Goal: Task Accomplishment & Management: Complete application form

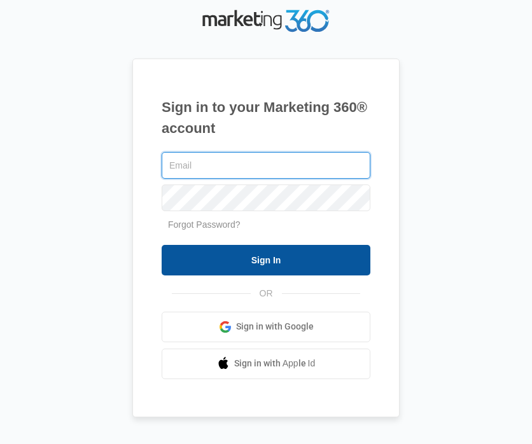
type input "[EMAIL_ADDRESS][DOMAIN_NAME]"
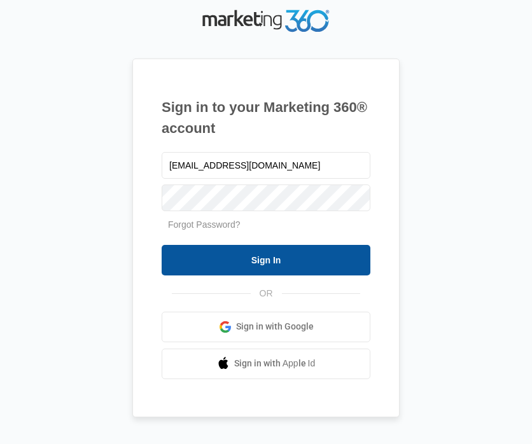
click at [277, 262] on input "Sign In" at bounding box center [266, 260] width 209 height 31
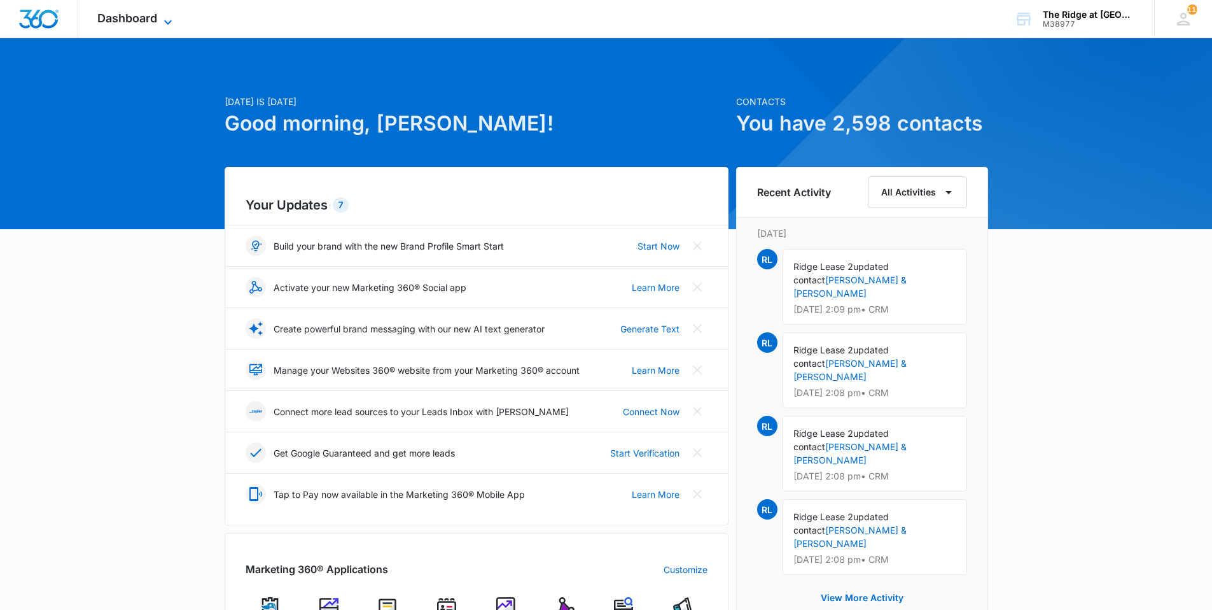
click at [126, 24] on span "Dashboard" at bounding box center [127, 17] width 60 height 13
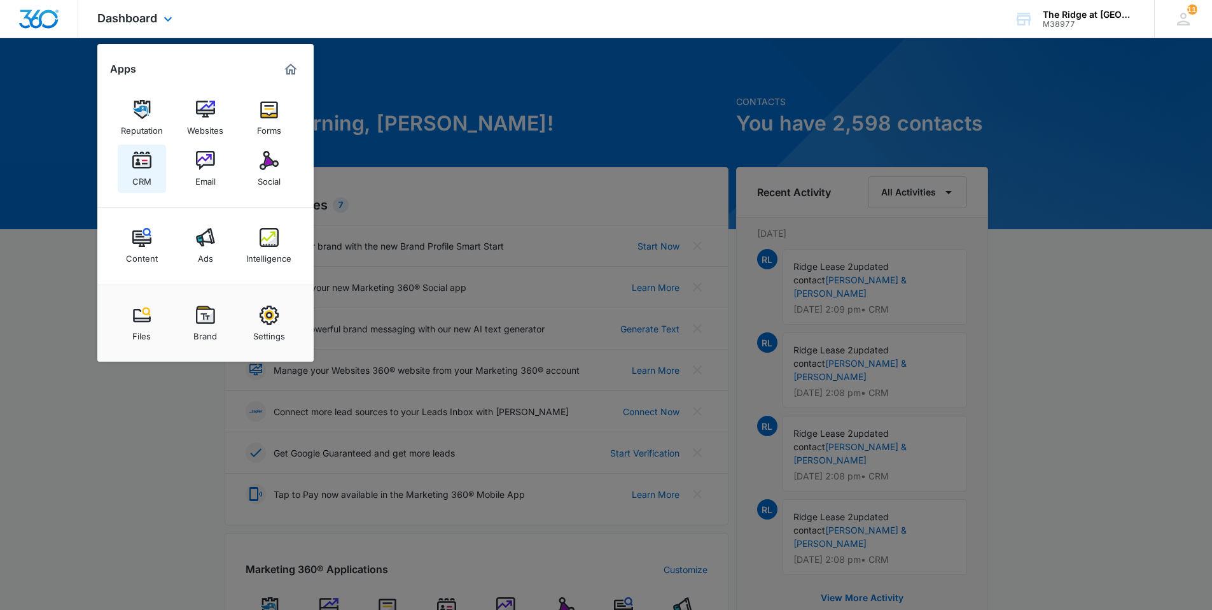
click at [139, 164] on img at bounding box center [141, 160] width 19 height 19
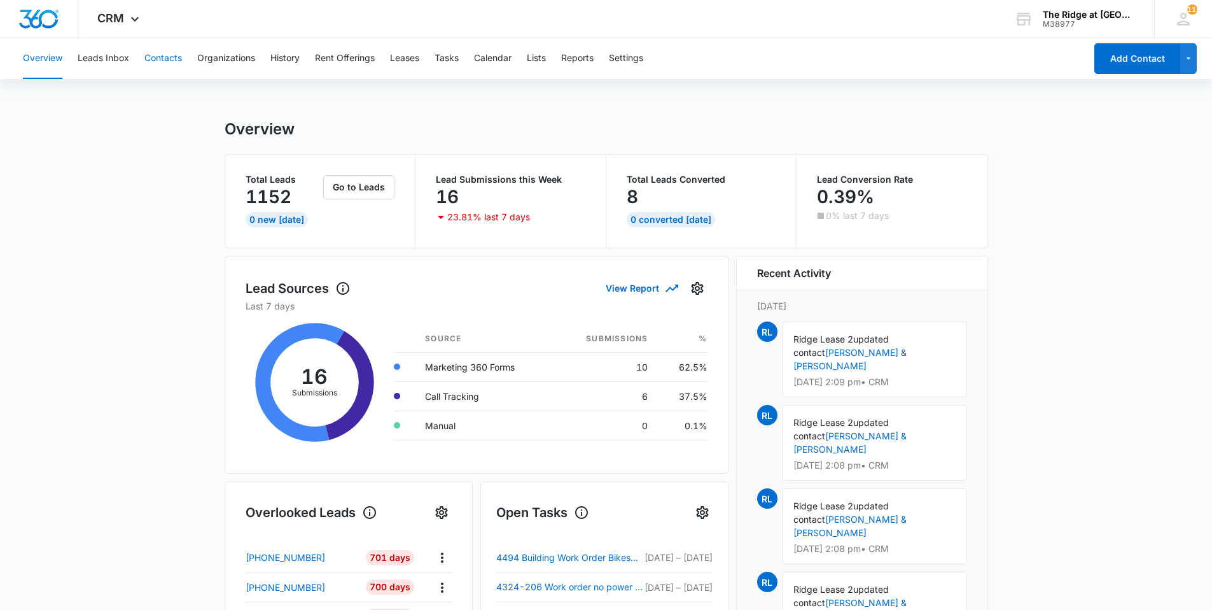
click at [160, 45] on button "Contacts" at bounding box center [163, 58] width 38 height 41
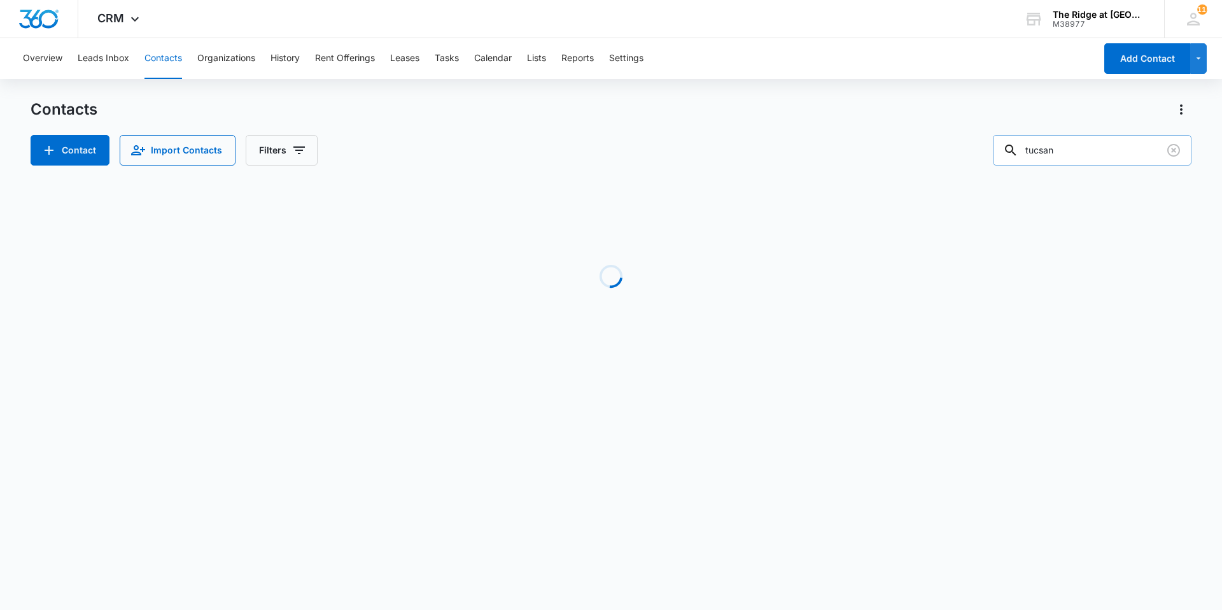
drag, startPoint x: 1070, startPoint y: 150, endPoint x: 1016, endPoint y: 151, distance: 53.5
click at [531, 151] on div "tucsan" at bounding box center [1092, 150] width 199 height 31
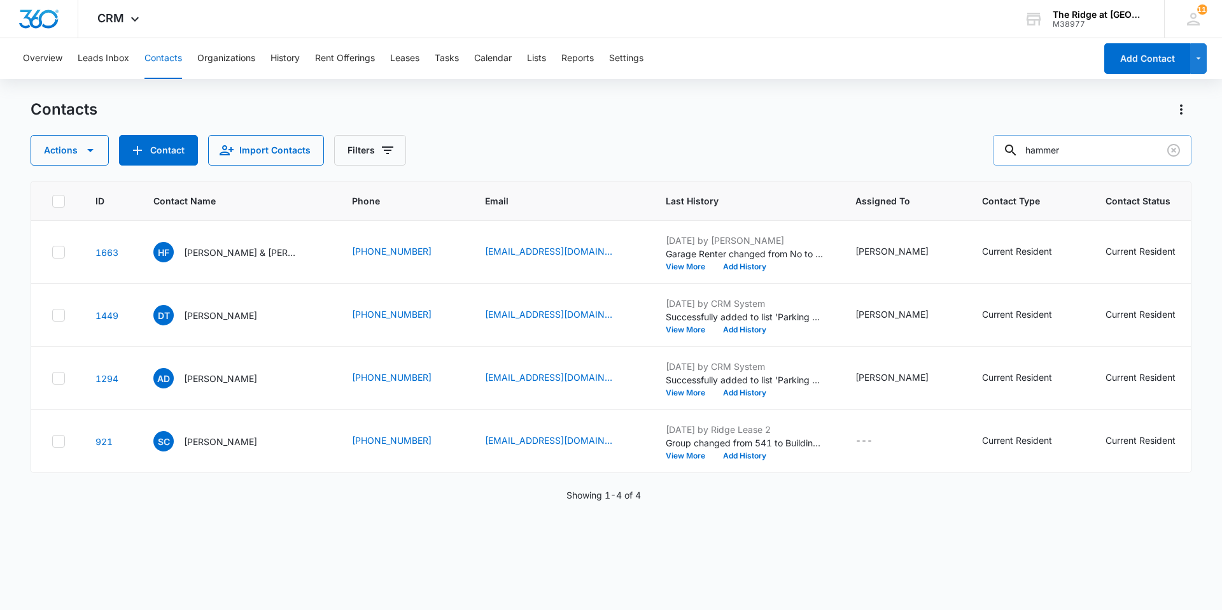
type input "hammer"
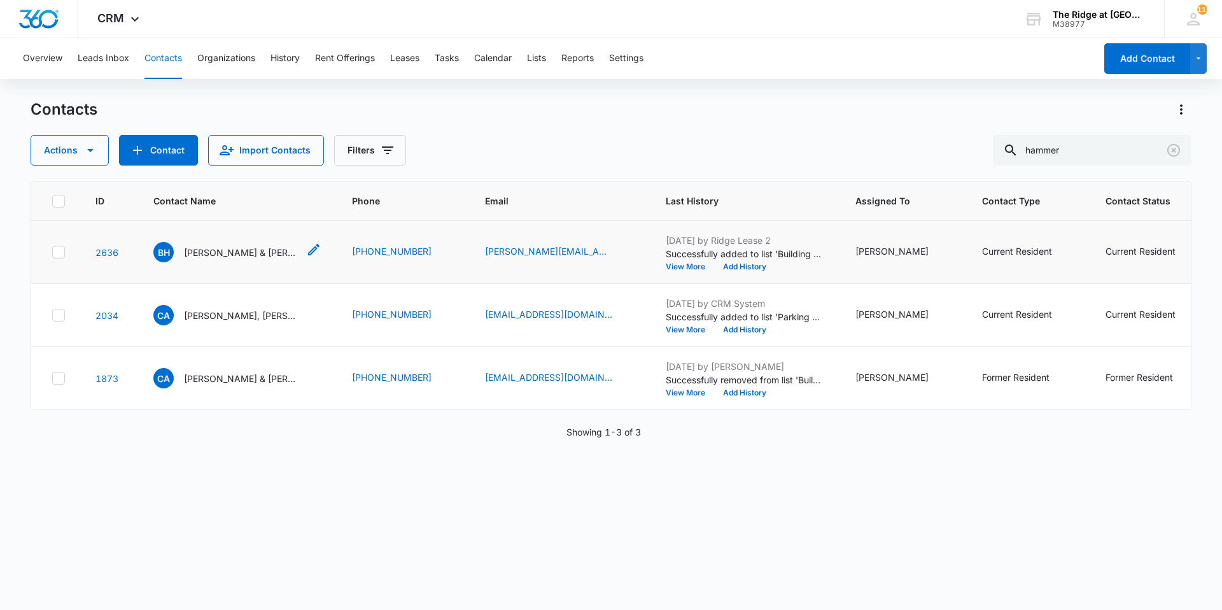
click at [222, 253] on p "Brandy Hammer & Kathryn Hammer" at bounding box center [241, 252] width 115 height 13
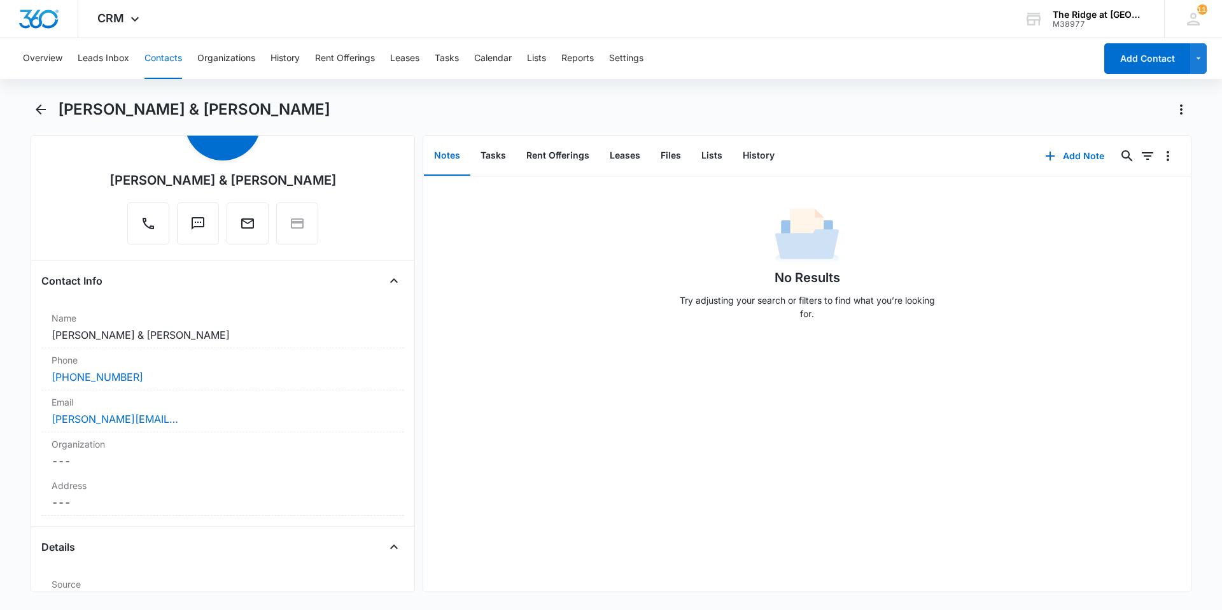
scroll to position [318, 0]
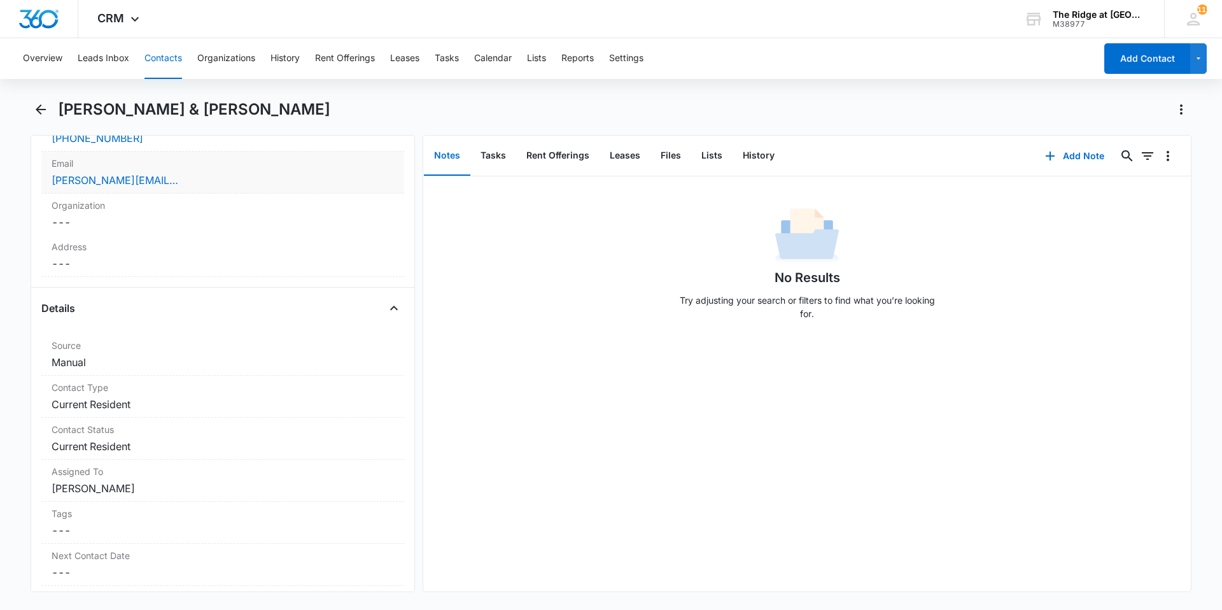
click at [218, 176] on div "brandy.hammer@outlook.com" at bounding box center [223, 179] width 342 height 15
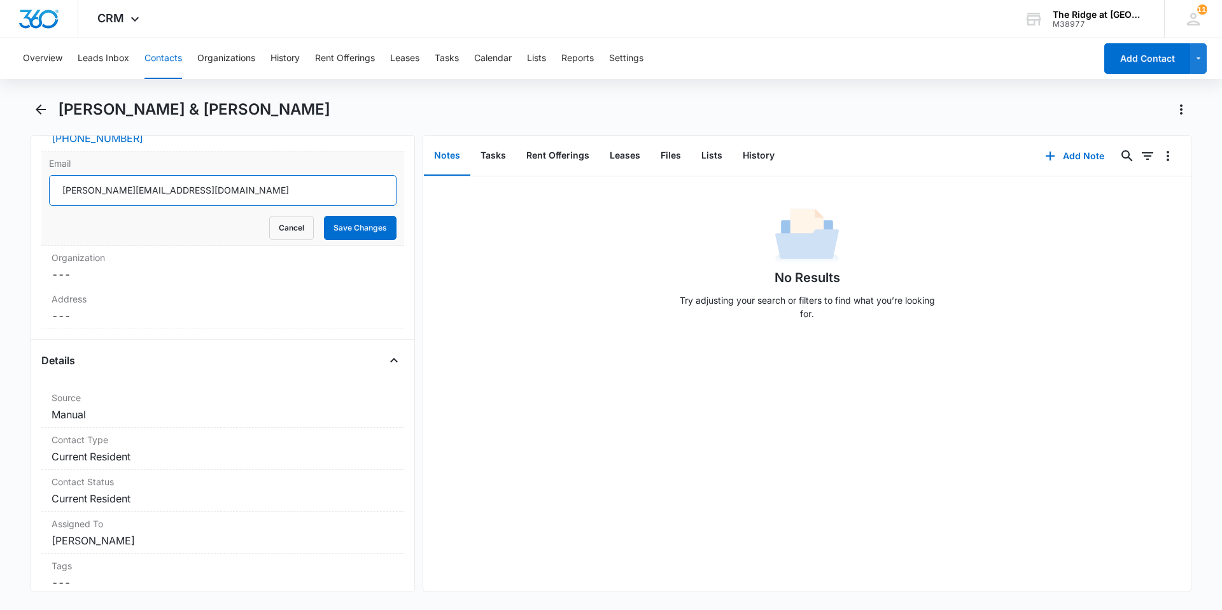
drag, startPoint x: 213, startPoint y: 193, endPoint x: 55, endPoint y: 192, distance: 157.2
click at [55, 192] on input "brandy.hammer@outlook.com" at bounding box center [222, 190] width 347 height 31
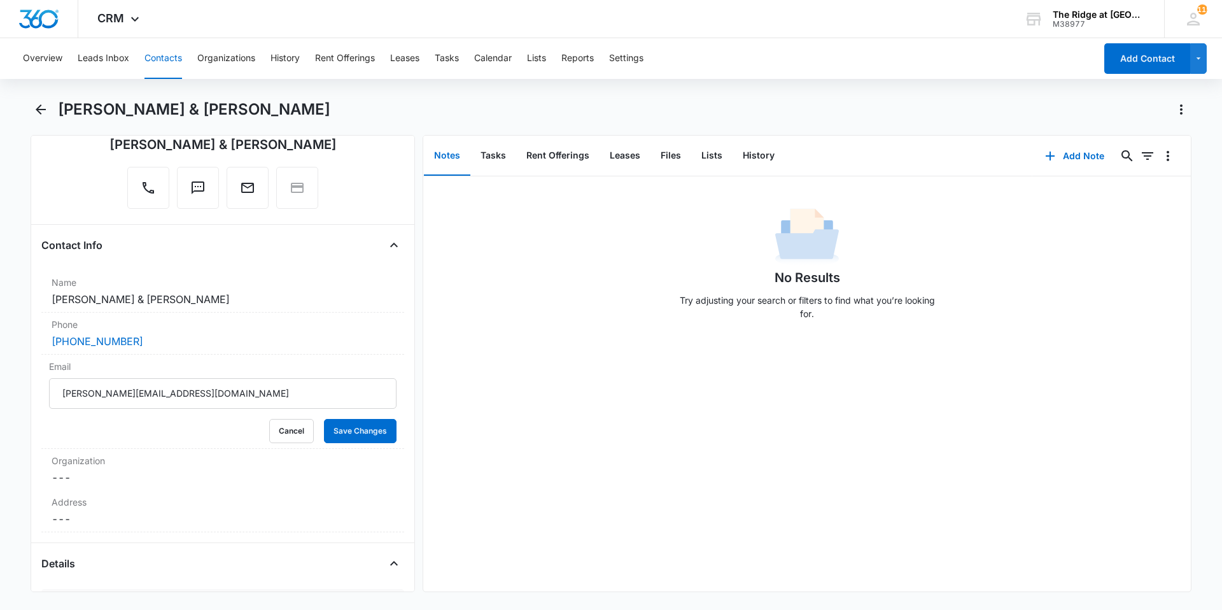
scroll to position [0, 0]
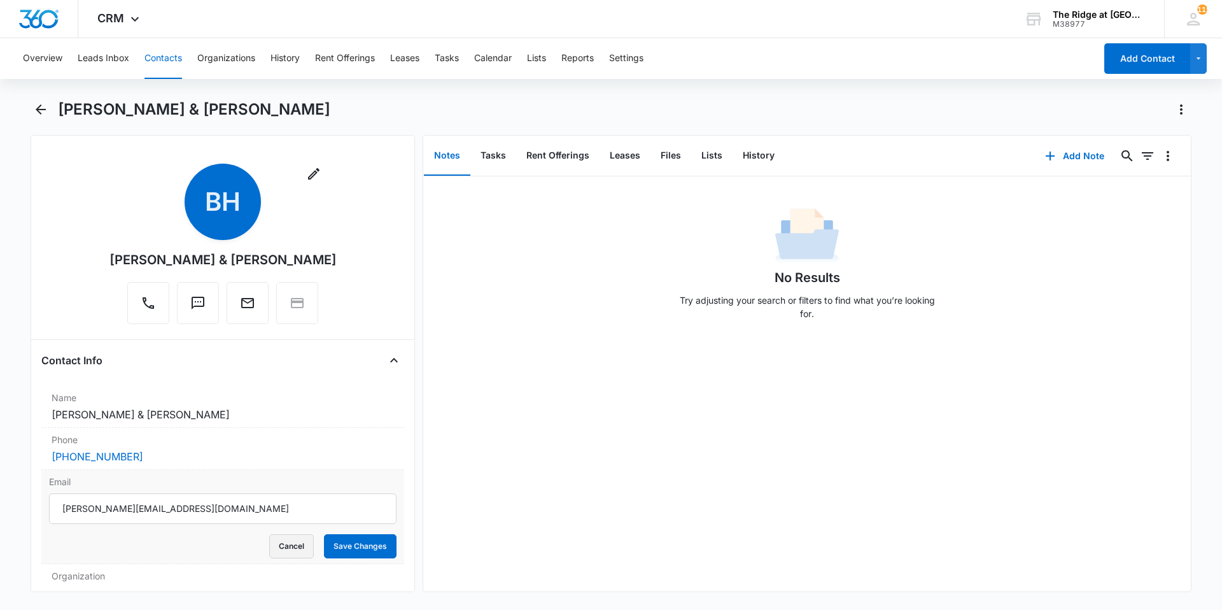
click at [270, 418] on button "Cancel" at bounding box center [291, 546] width 45 height 24
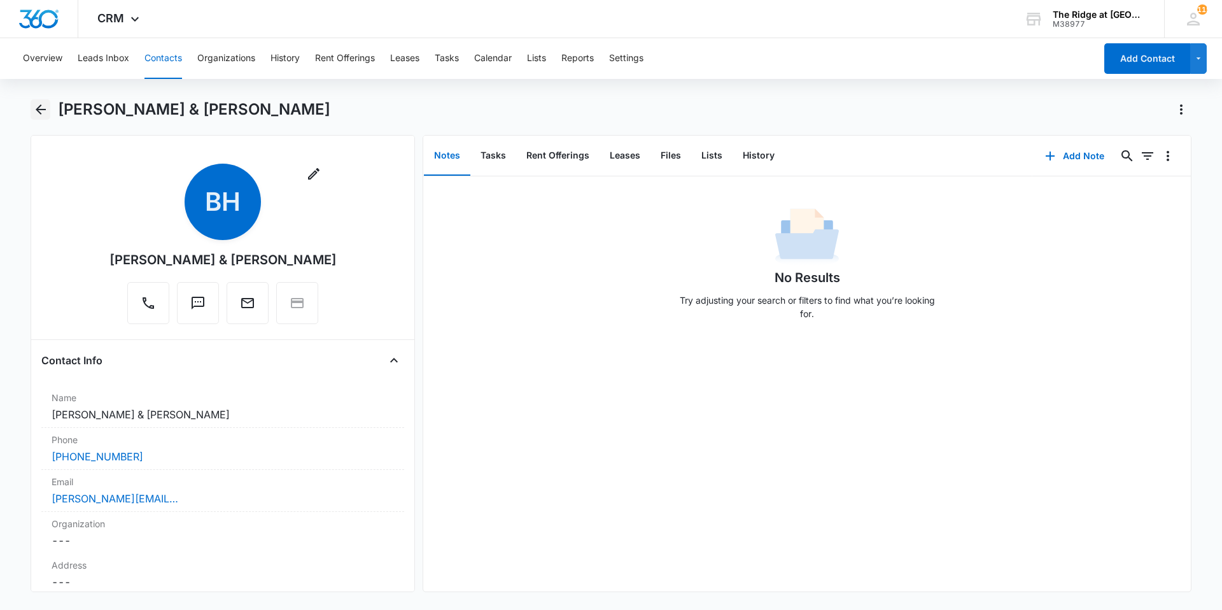
click at [41, 111] on icon "Back" at bounding box center [40, 109] width 15 height 15
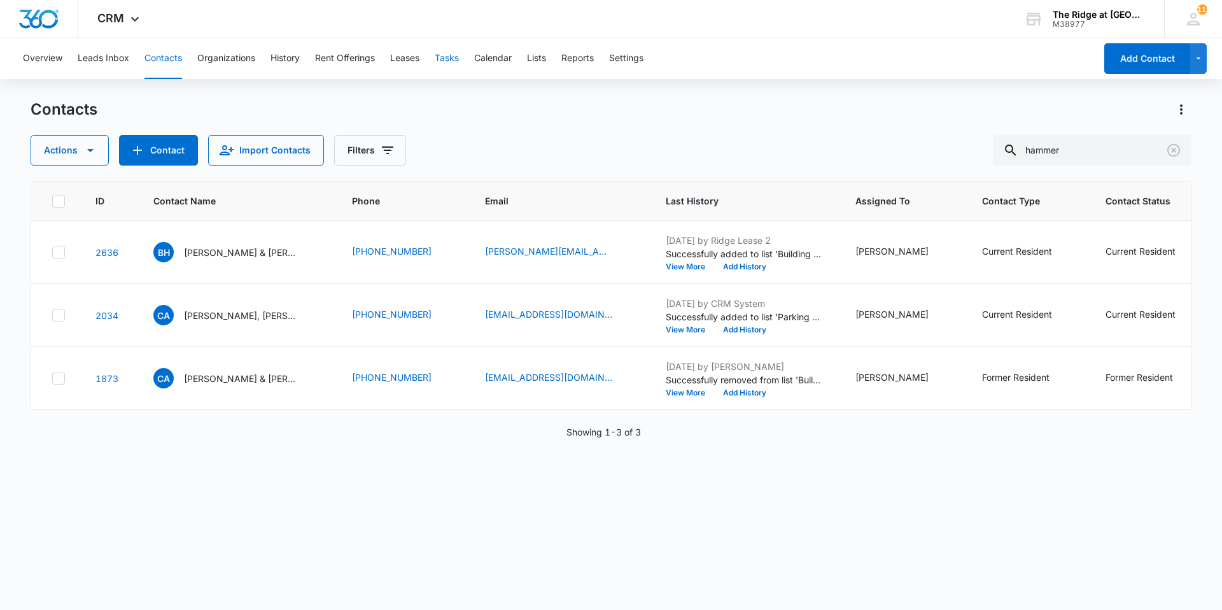
click at [451, 66] on button "Tasks" at bounding box center [447, 58] width 24 height 41
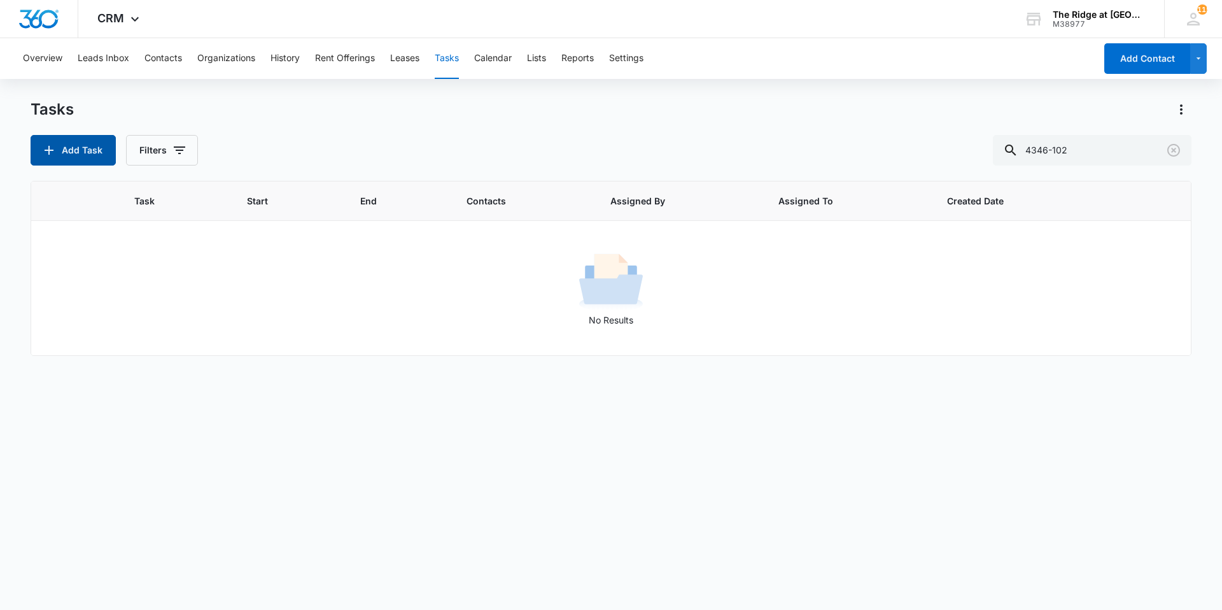
click at [90, 154] on button "Add Task" at bounding box center [73, 150] width 85 height 31
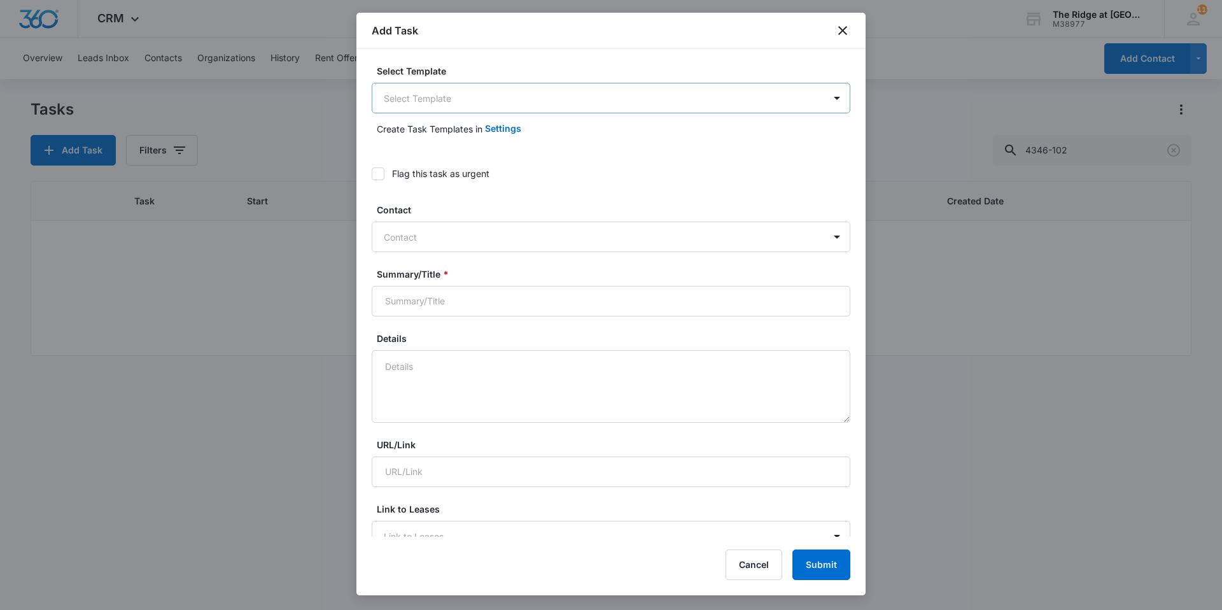
click at [499, 87] on body "CRM Apps Reputation Websites Forms CRM Email Social Content Ads Intelligence Fi…" at bounding box center [611, 305] width 1222 height 610
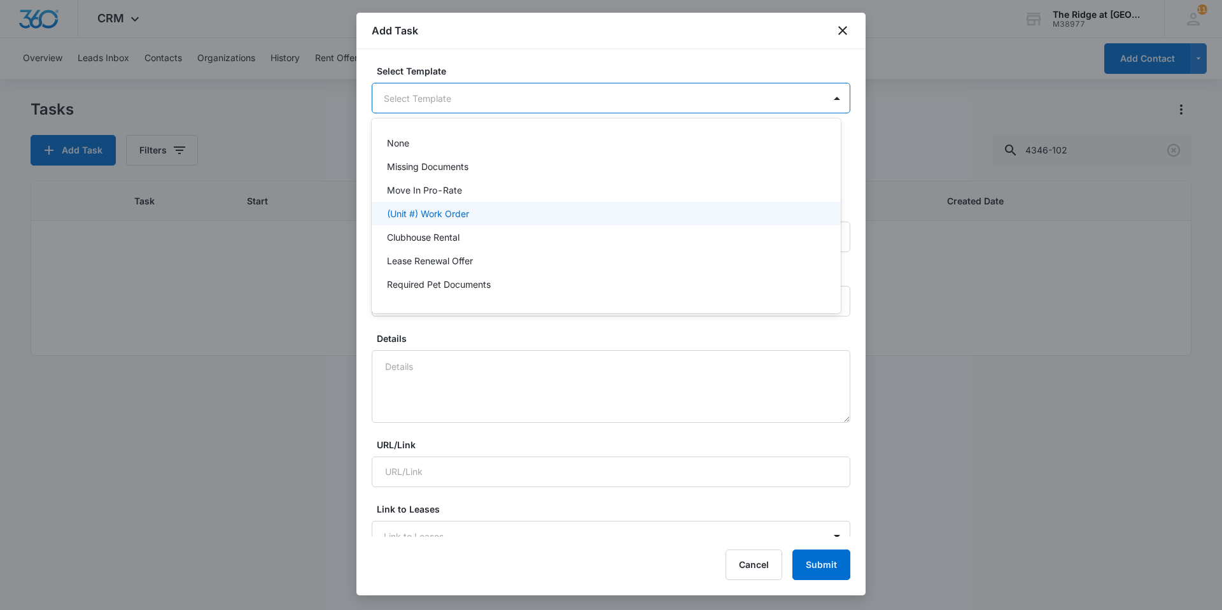
click at [463, 208] on p "(Unit #) Work Order" at bounding box center [428, 213] width 82 height 13
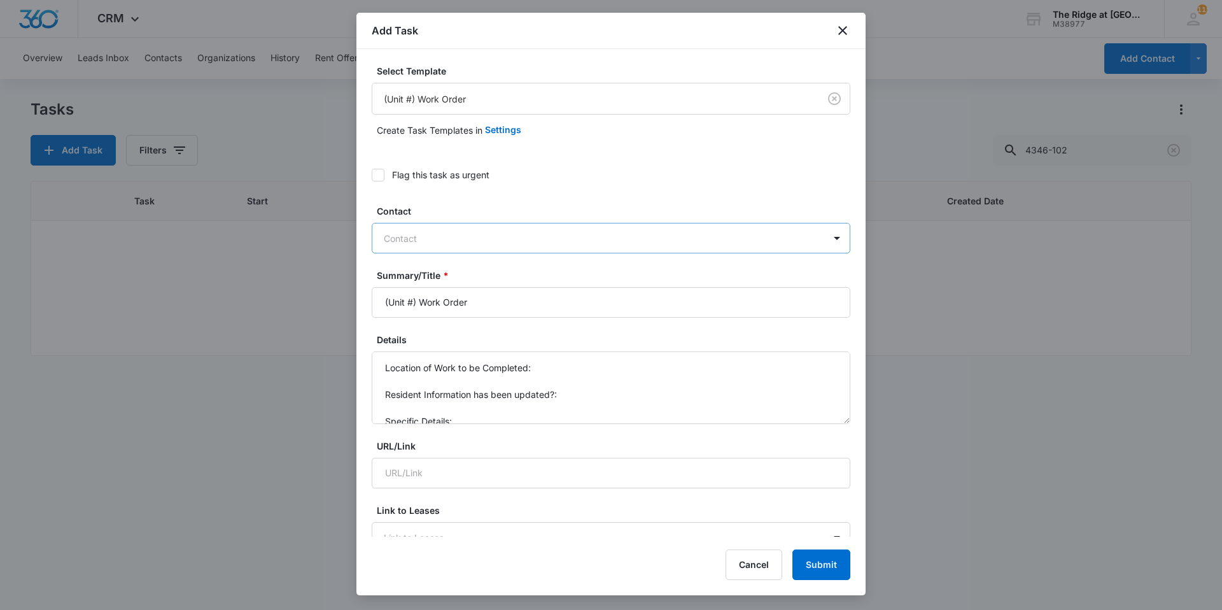
click at [444, 232] on div at bounding box center [603, 238] width 439 height 16
click at [463, 234] on div at bounding box center [603, 238] width 439 height 16
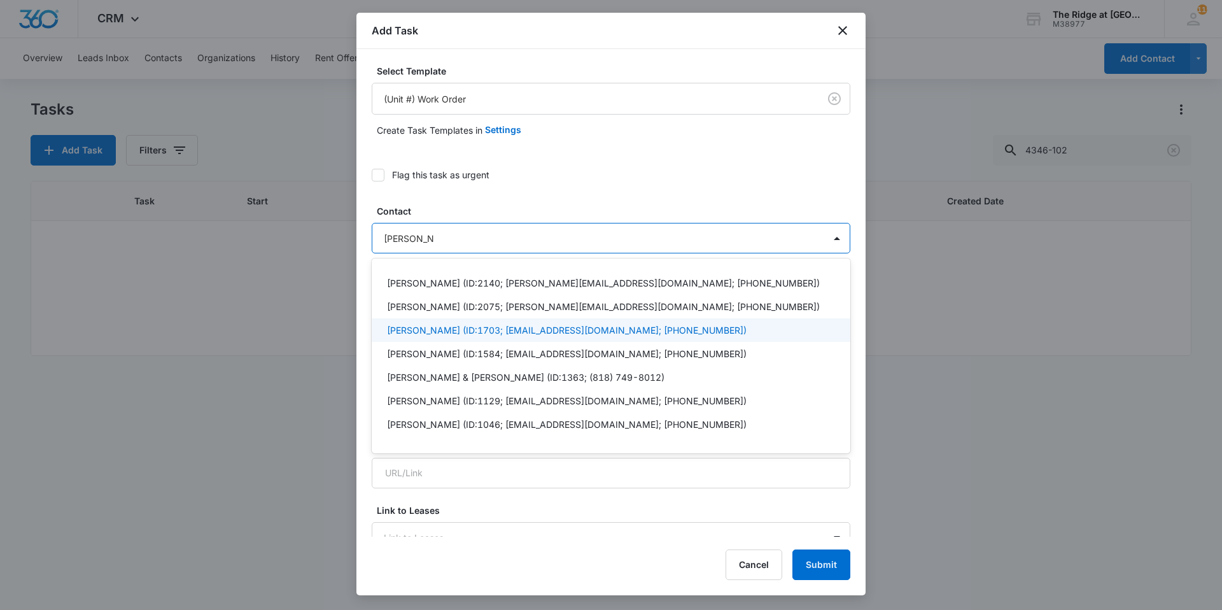
type input "brandon san"
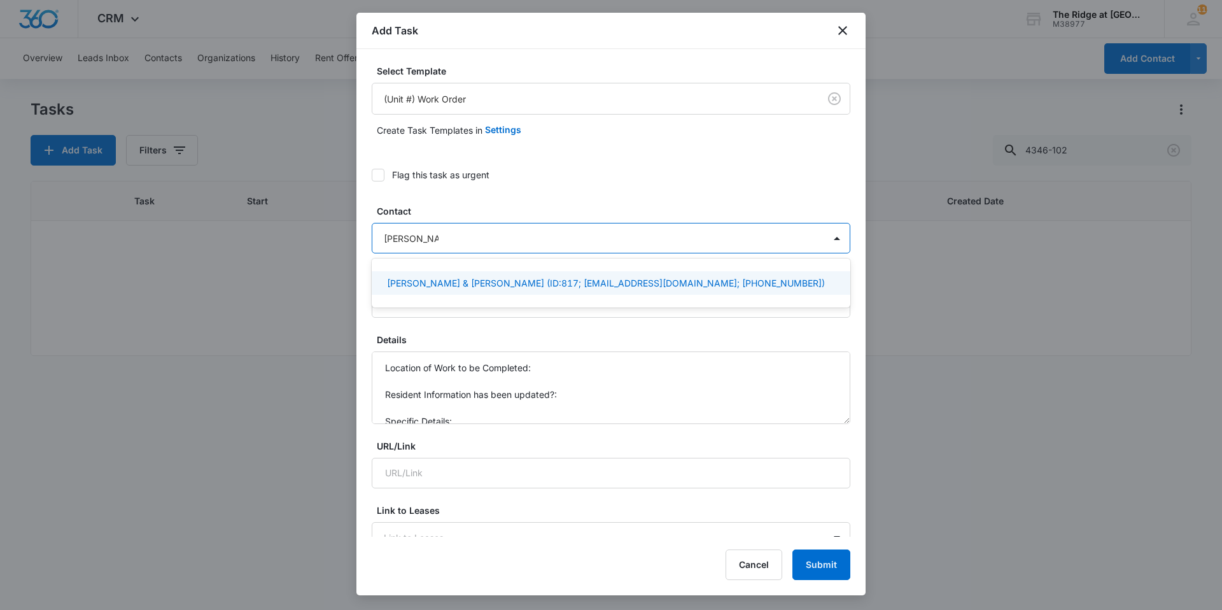
click at [444, 277] on p "Diamond Sandoval & Brandon Sandoval (ID:817; B.sandoval1518@gmail.com; (970) 43…" at bounding box center [606, 282] width 438 height 13
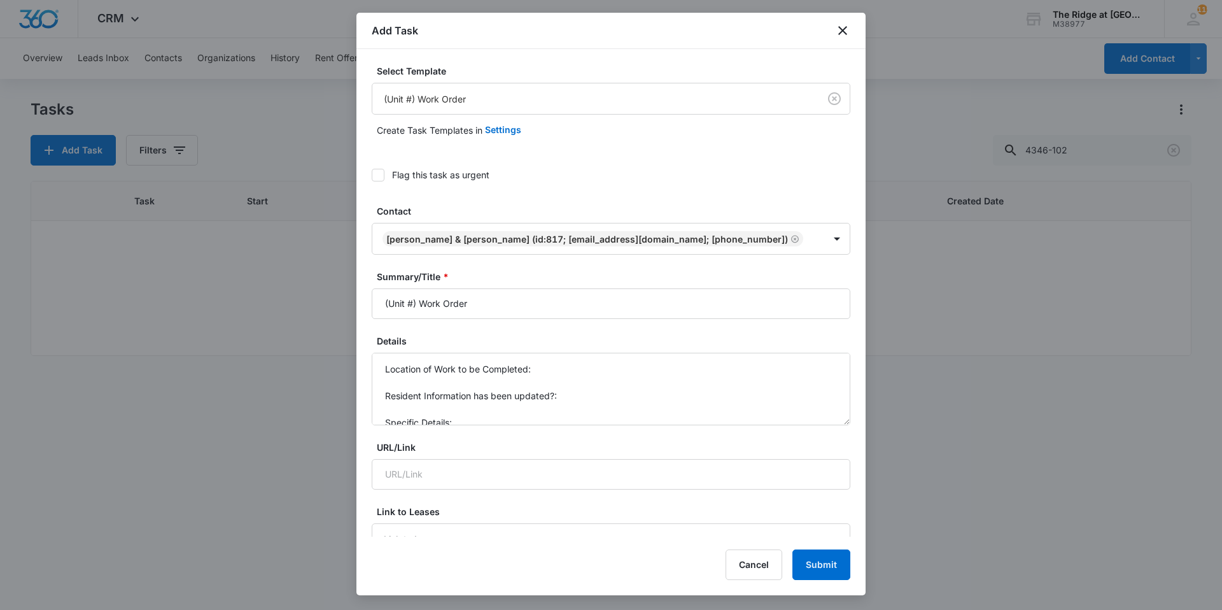
drag, startPoint x: 419, startPoint y: 325, endPoint x: 377, endPoint y: 324, distance: 42.0
click at [377, 319] on input "(Unit #) Work Order" at bounding box center [611, 303] width 479 height 31
click at [531, 319] on input "4384-207 Work Order" at bounding box center [611, 303] width 479 height 31
type input "4384-207 Work Order Unit Smells Bad"
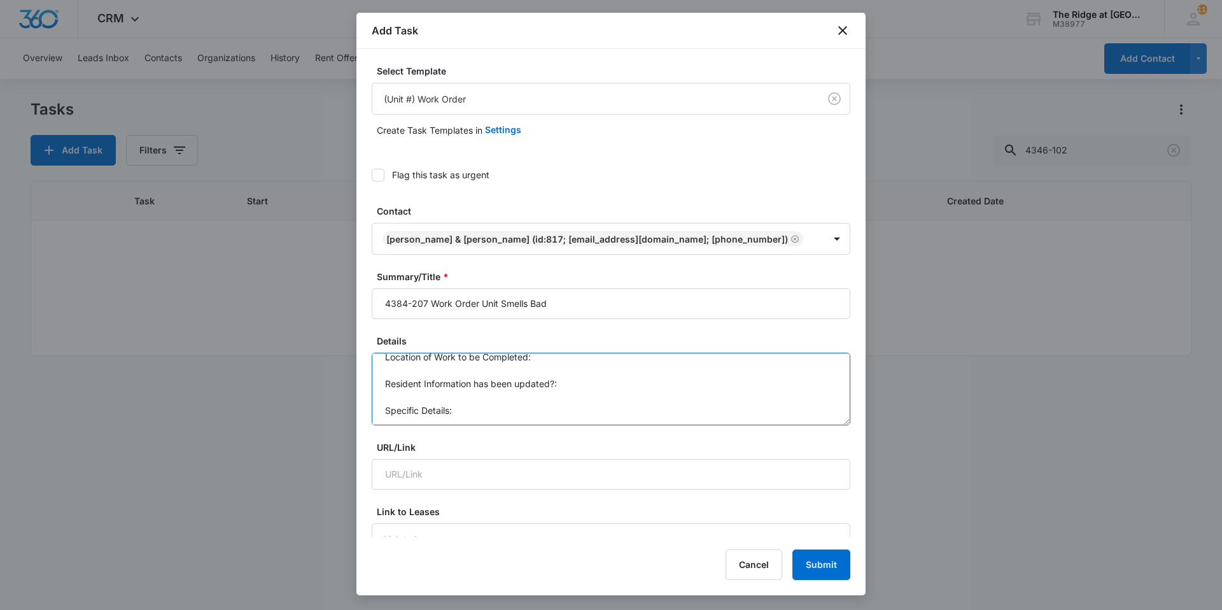
scroll to position [13, 0]
drag, startPoint x: 379, startPoint y: 381, endPoint x: 474, endPoint y: 448, distance: 116.0
click at [531, 379] on textarea "Entire apartment smells like sewage intermittently throughout the day" at bounding box center [611, 389] width 479 height 73
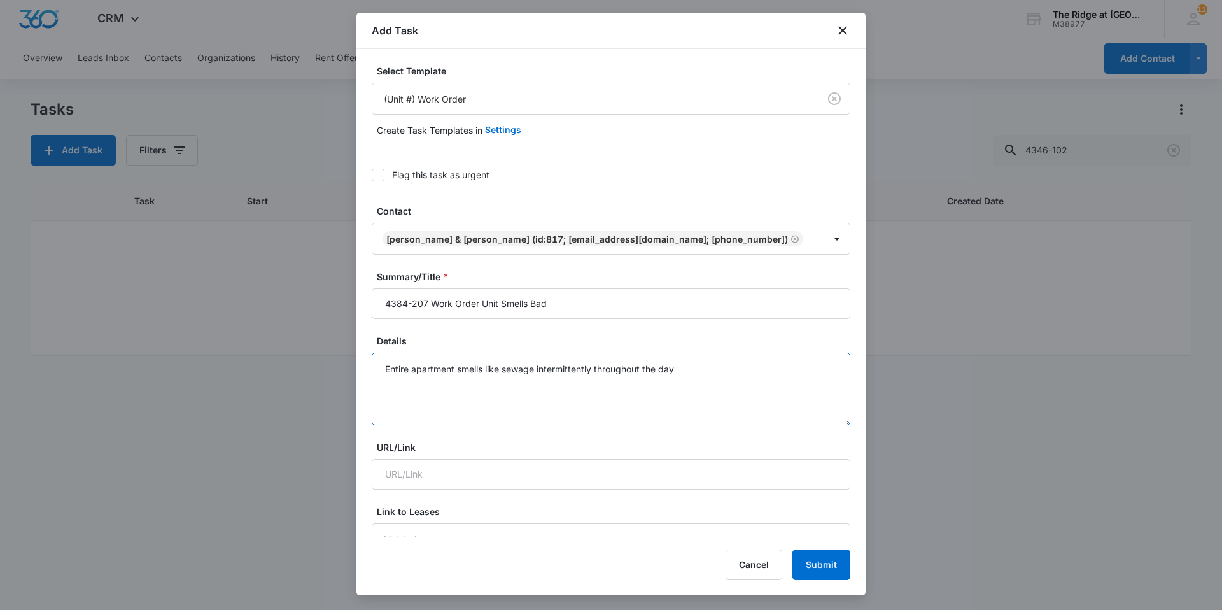
click at [531, 384] on textarea "Entire apartment smells like sewage intermittently throughout the day" at bounding box center [611, 389] width 479 height 73
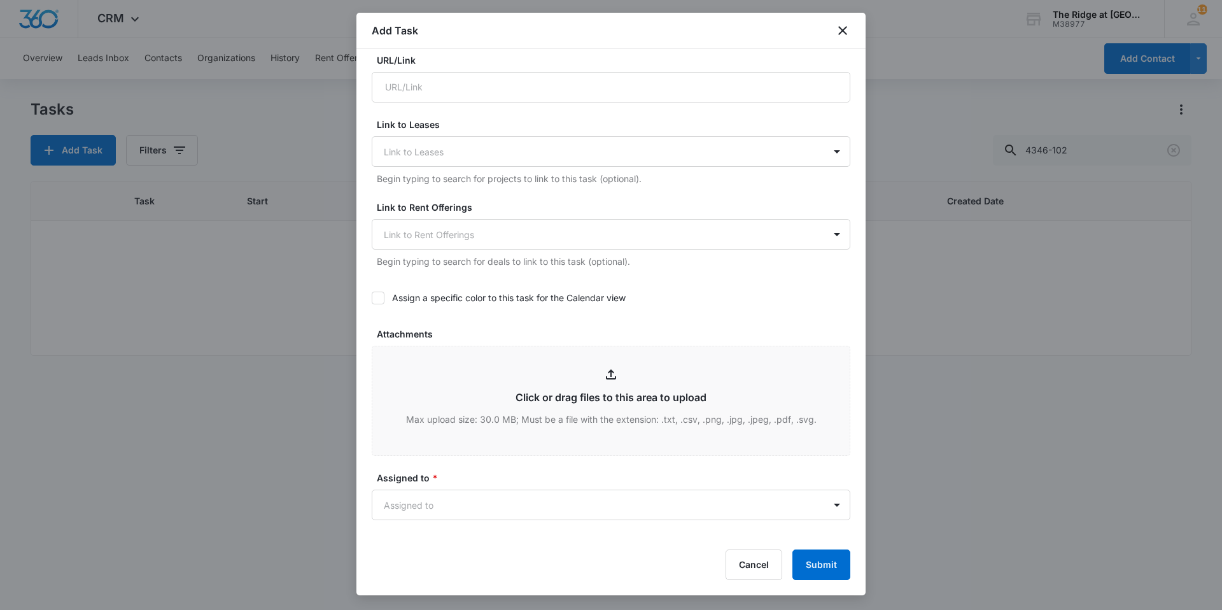
scroll to position [509, 0]
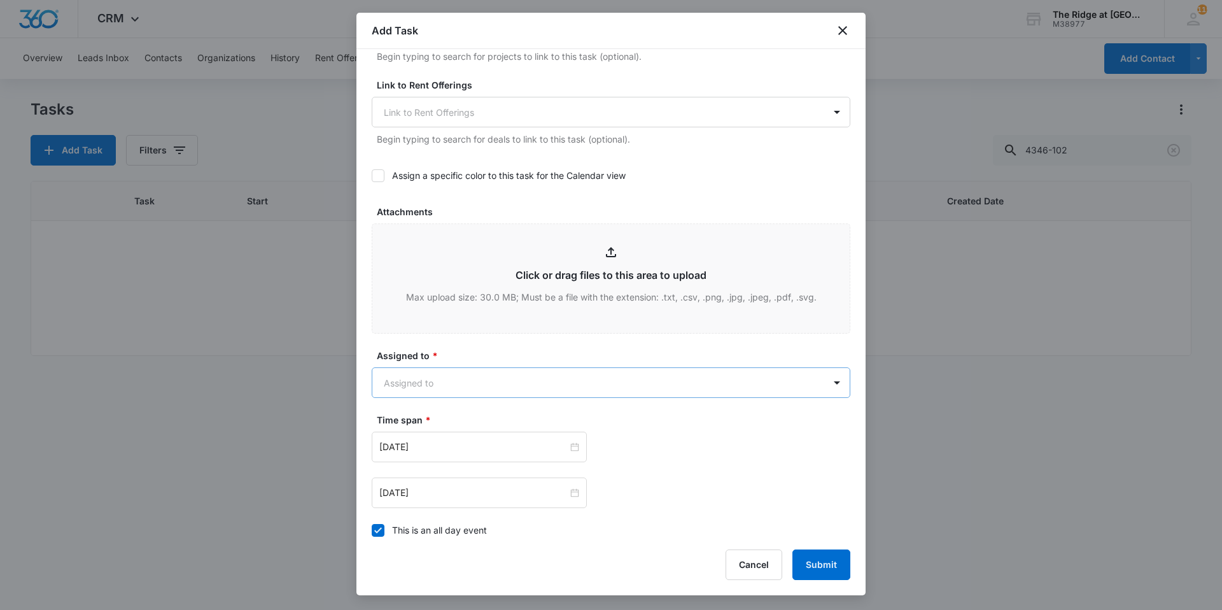
type textarea "Entire apartment smells like sewage intermittently throughout the day"
click at [496, 409] on body "CRM Apps Reputation Websites Forms CRM Email Social Content Ads Intelligence Fi…" at bounding box center [611, 305] width 1222 height 610
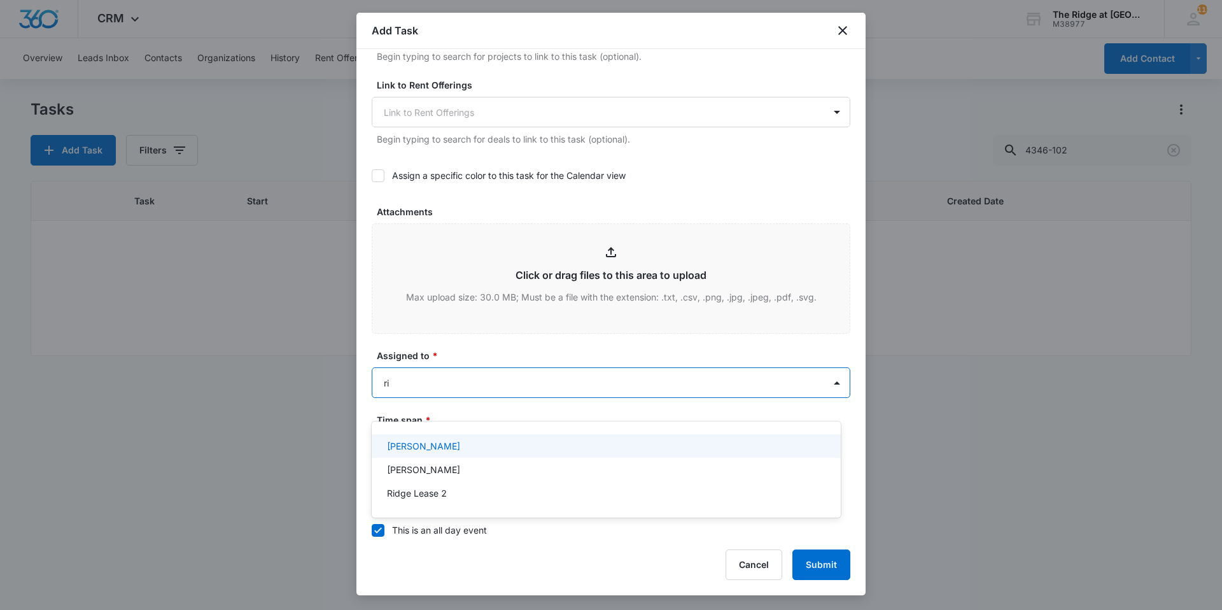
type input "ric"
click at [445, 418] on p "Ricardo Marin" at bounding box center [423, 445] width 73 height 13
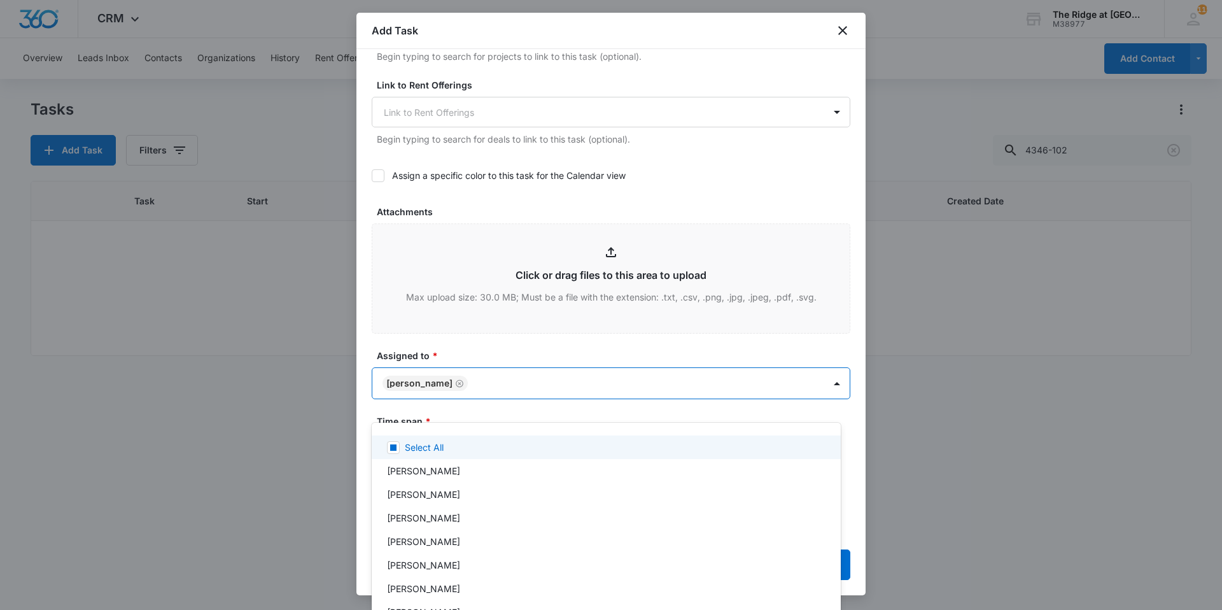
click at [458, 374] on div at bounding box center [611, 305] width 1222 height 610
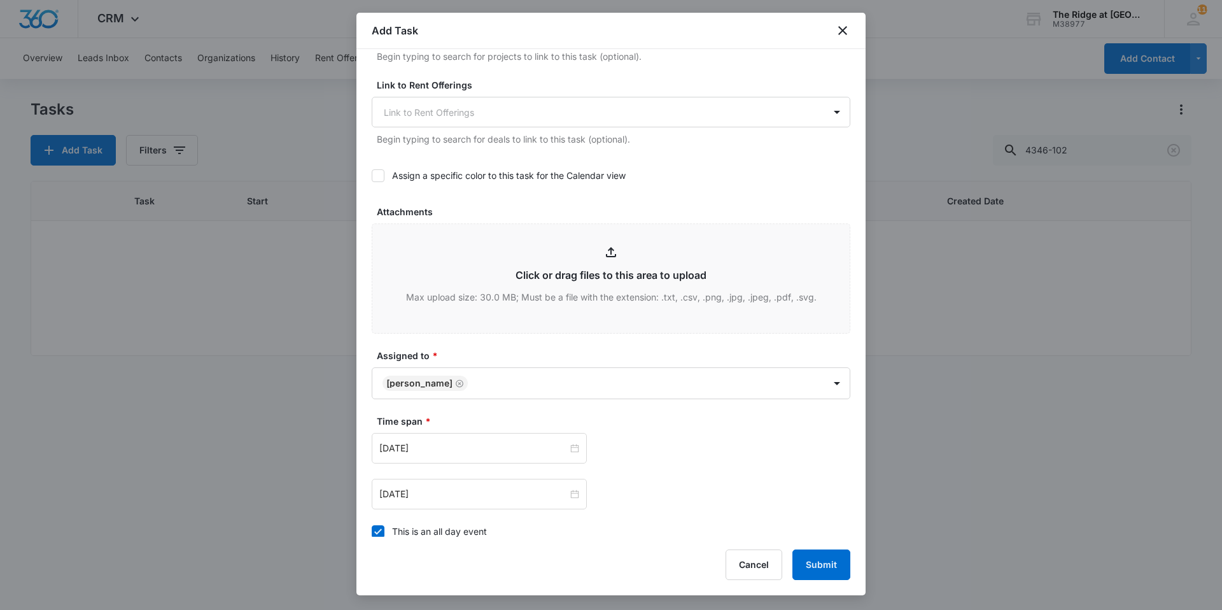
scroll to position [636, 0]
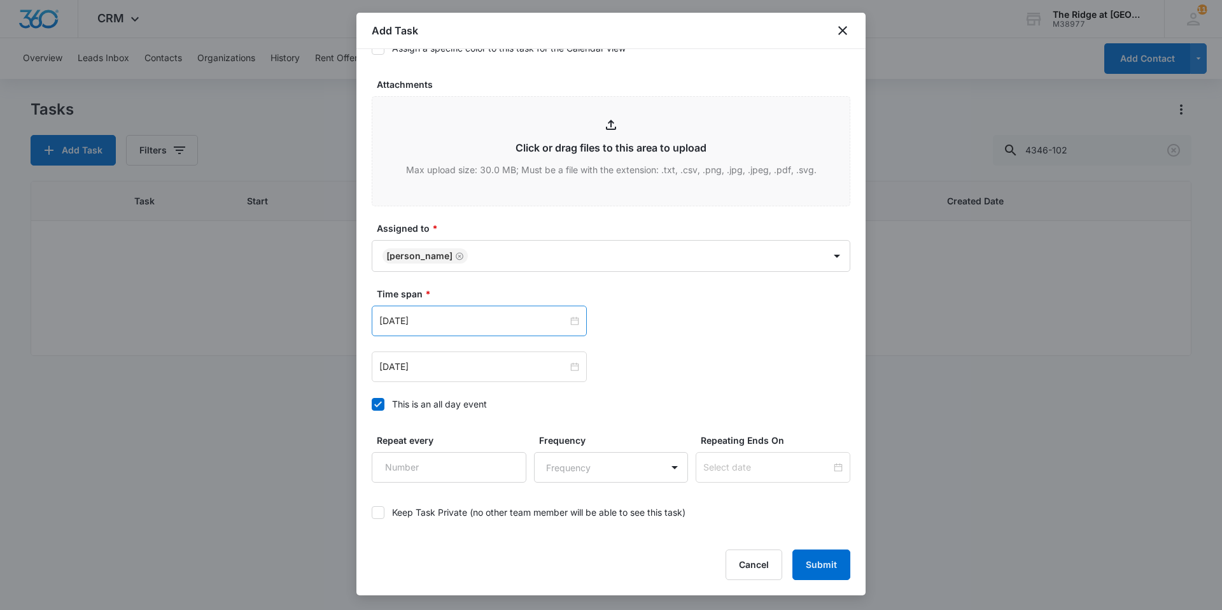
click at [450, 328] on div "Aug 1, 2023" at bounding box center [479, 320] width 215 height 31
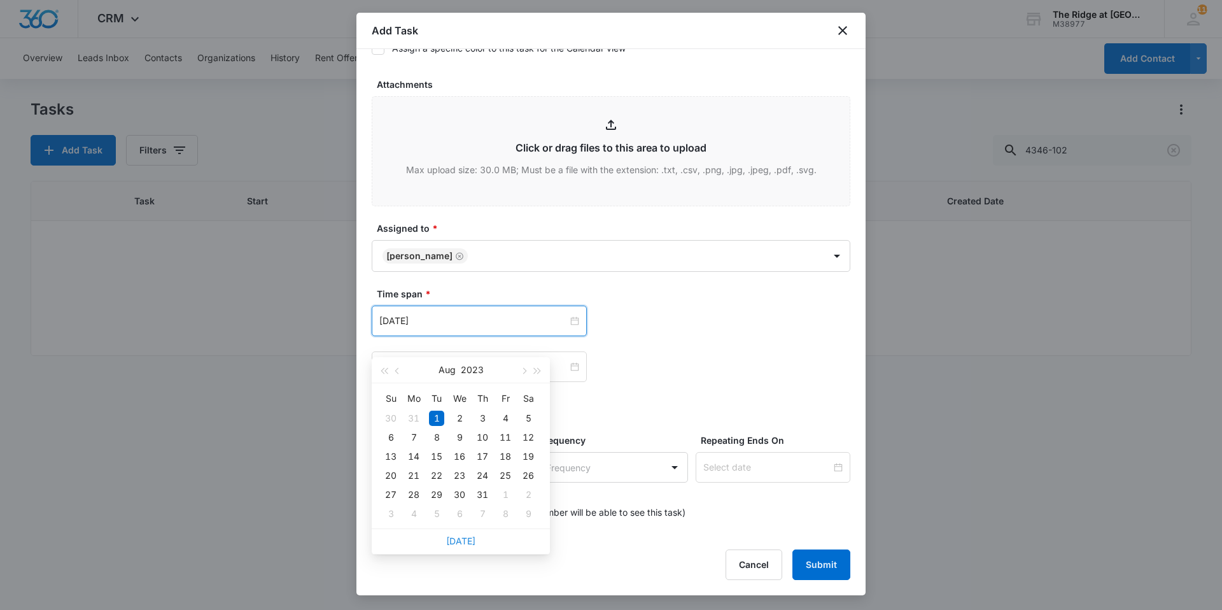
click at [461, 418] on link "Today" at bounding box center [460, 540] width 29 height 11
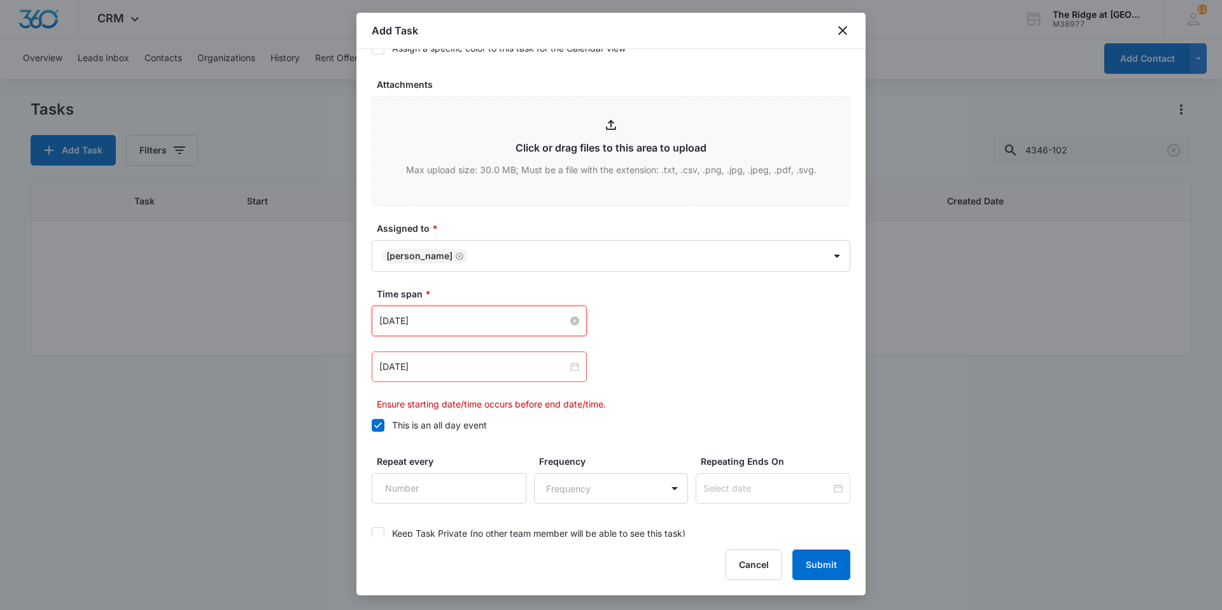
click at [437, 328] on input "Sep 13, 2025" at bounding box center [473, 321] width 188 height 14
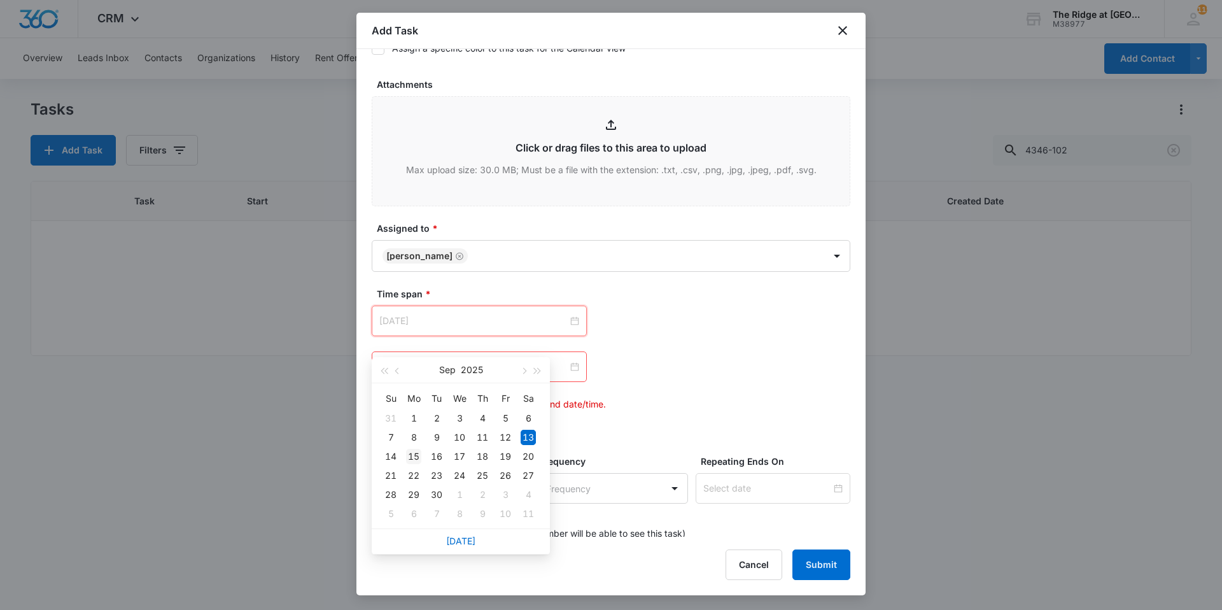
type input "Sep 15, 2025"
click at [414, 418] on div "15" at bounding box center [413, 456] width 15 height 15
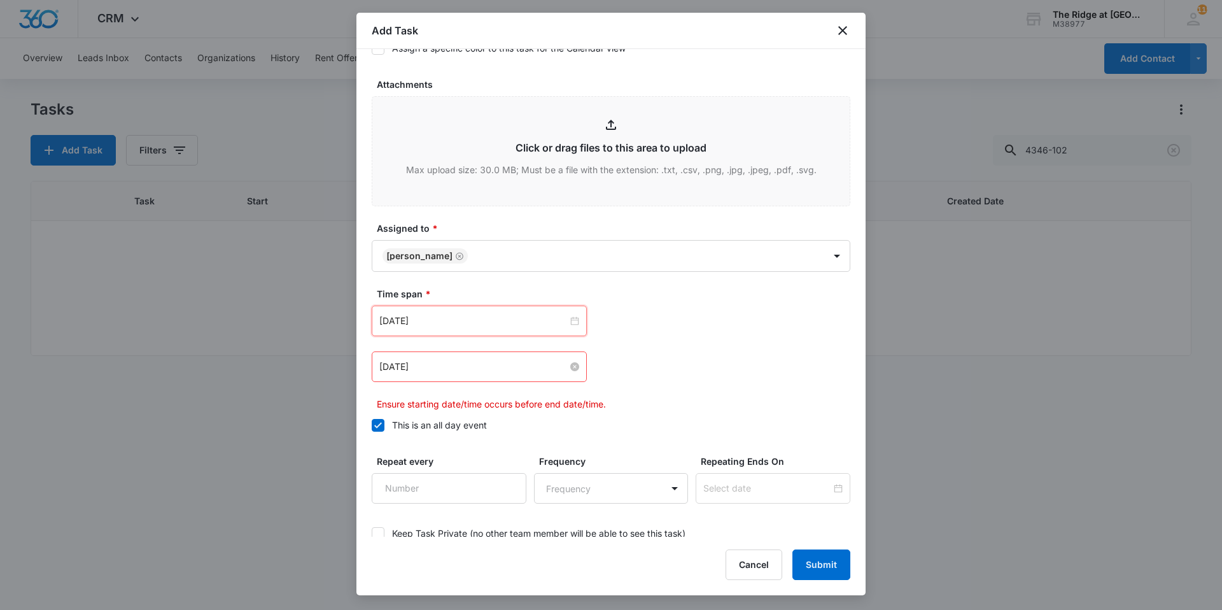
click at [432, 374] on input "Aug 2, 2023" at bounding box center [473, 367] width 188 height 14
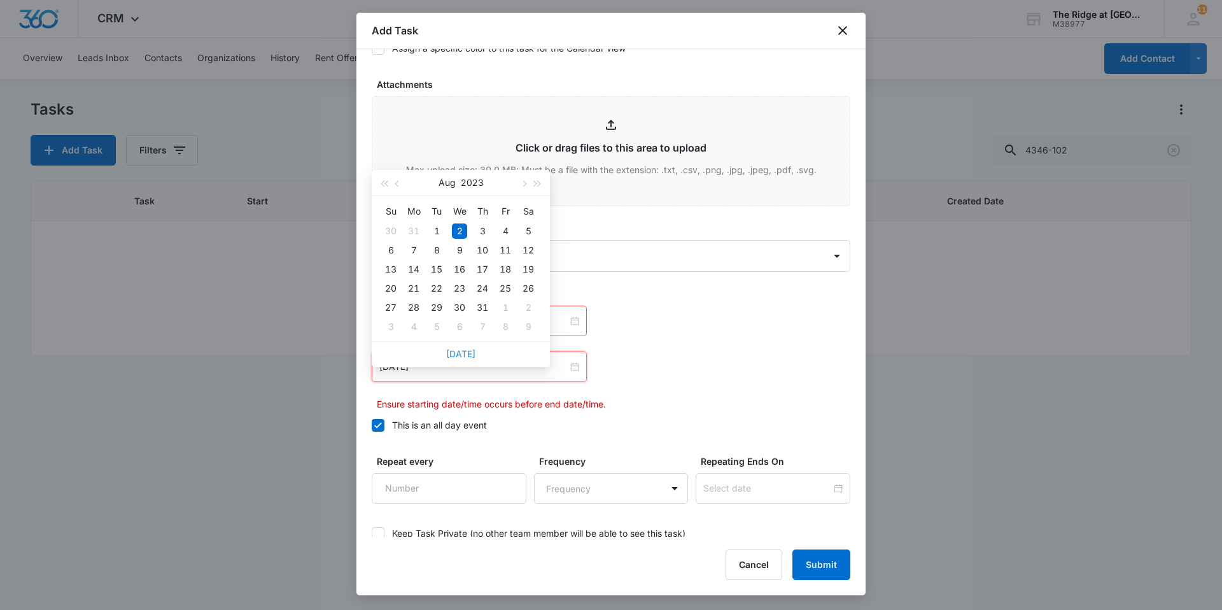
click at [463, 350] on link "Today" at bounding box center [460, 353] width 29 height 11
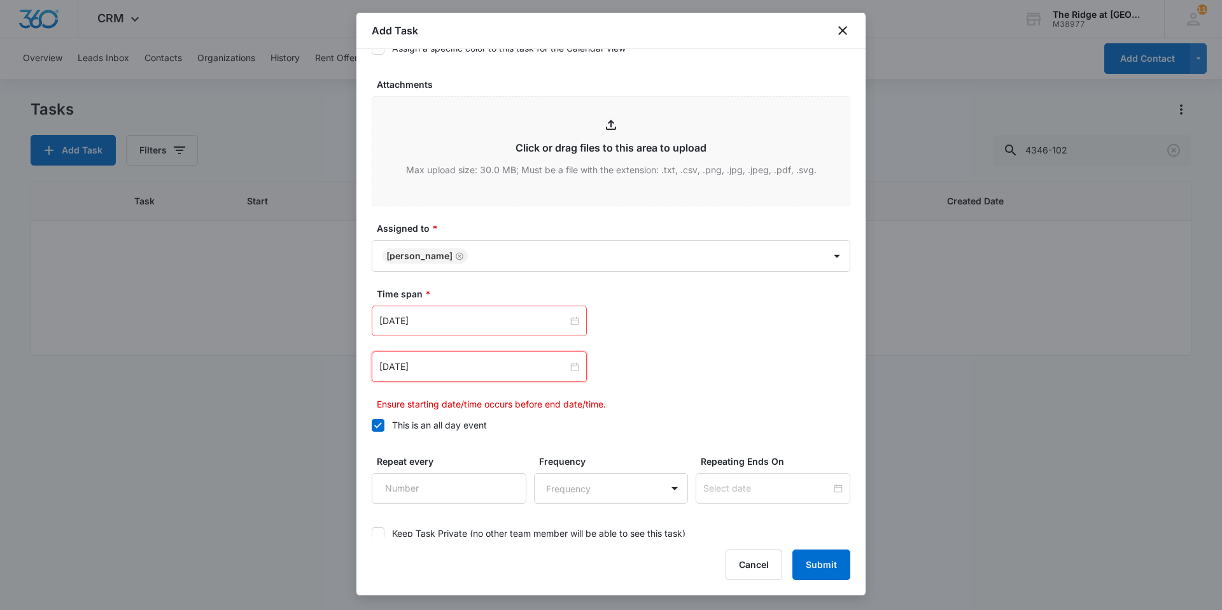
click at [457, 382] on div "Sep 13, 2025" at bounding box center [479, 366] width 215 height 31
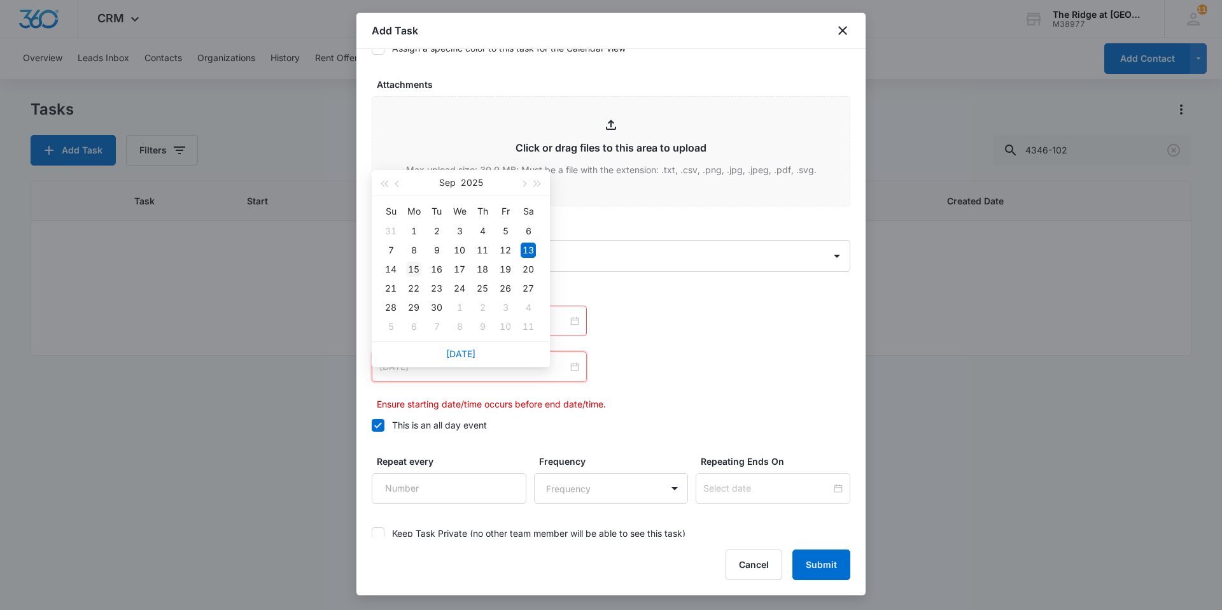
click at [417, 269] on div "15" at bounding box center [413, 269] width 15 height 15
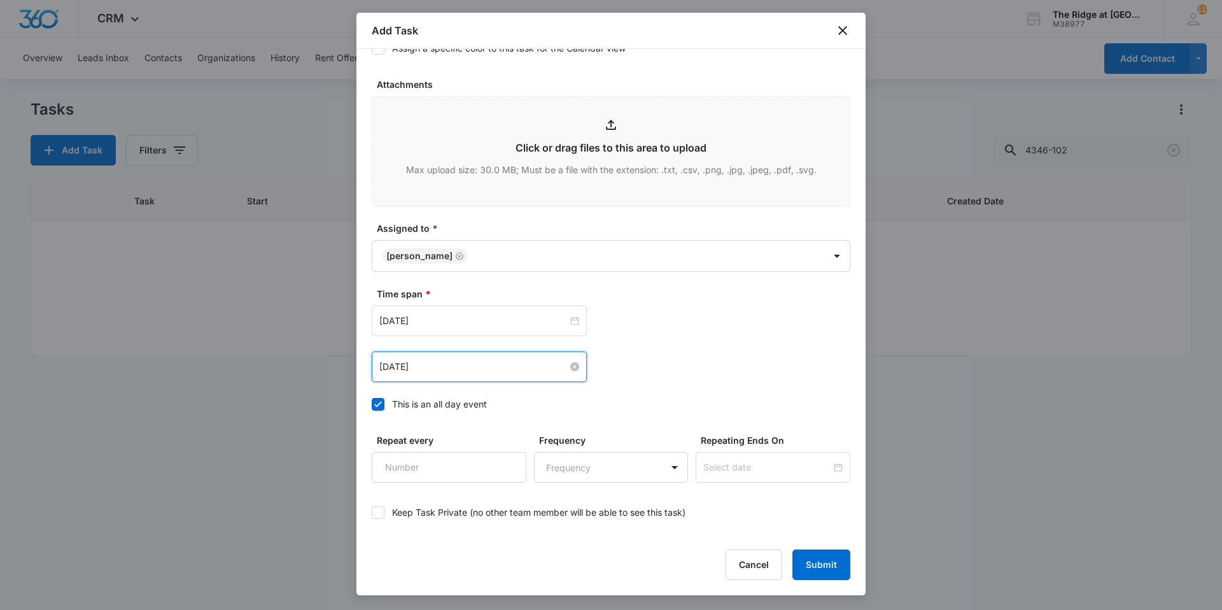
click at [444, 374] on input "Sep 15, 2025" at bounding box center [473, 367] width 188 height 14
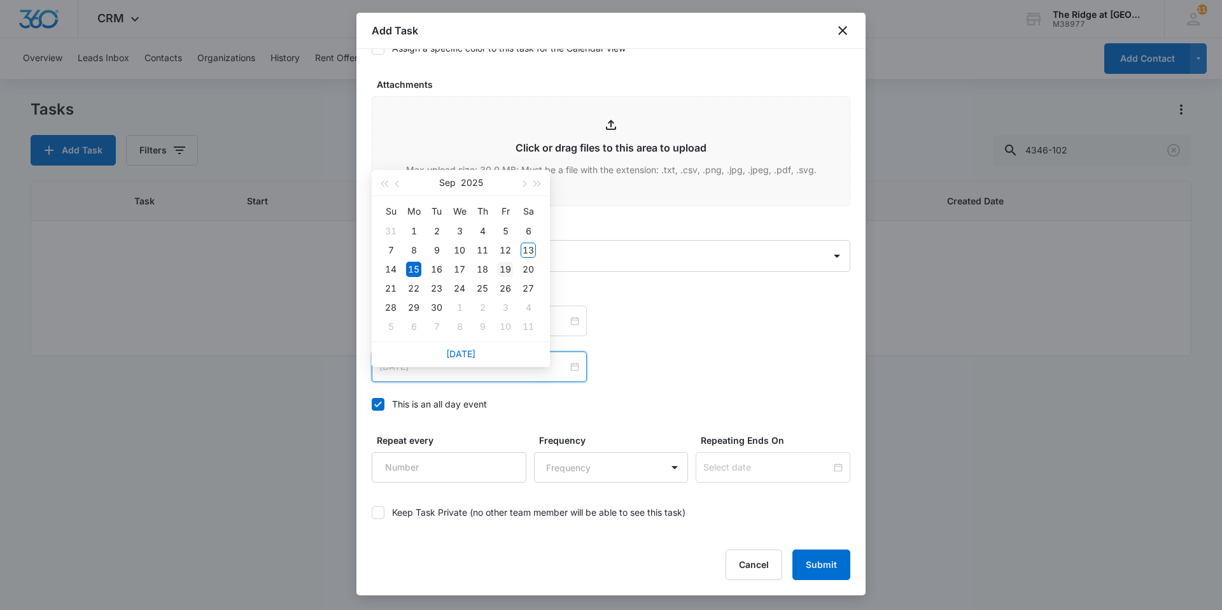
type input "Sep 19, 2025"
click at [504, 267] on div "19" at bounding box center [505, 269] width 15 height 15
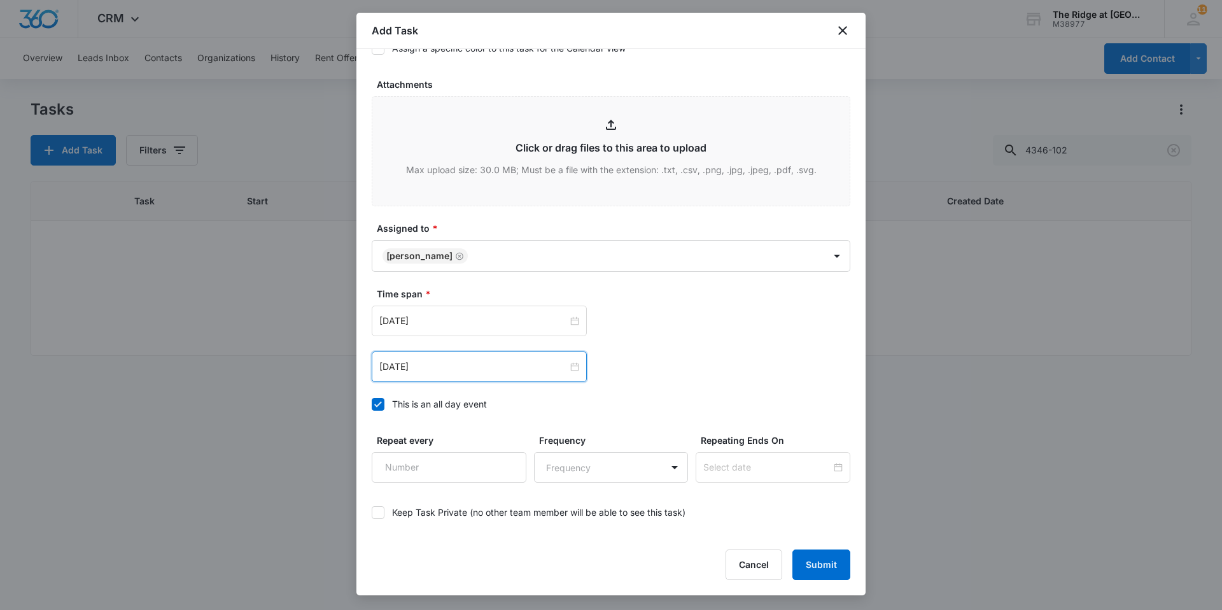
click at [531, 381] on div "Sep 19, 2025 Sep 2025 Su Mo Tu We Th Fr Sa 31 1 2 3 4 5 6 7 8 9 10 11 12 13 14 …" at bounding box center [611, 366] width 479 height 31
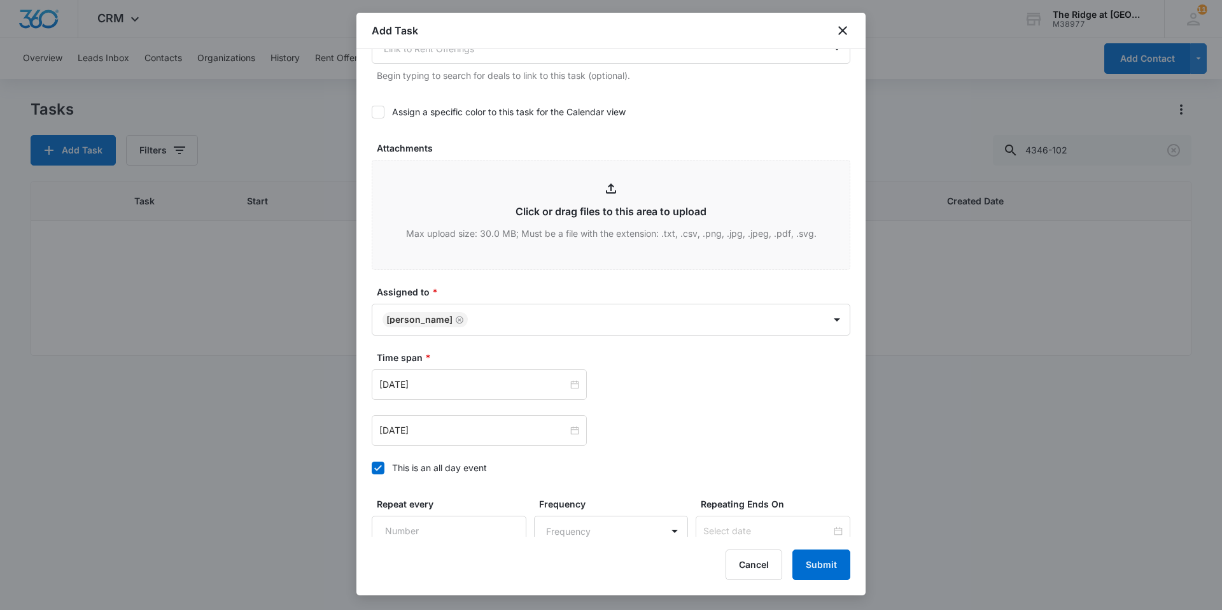
scroll to position [709, 0]
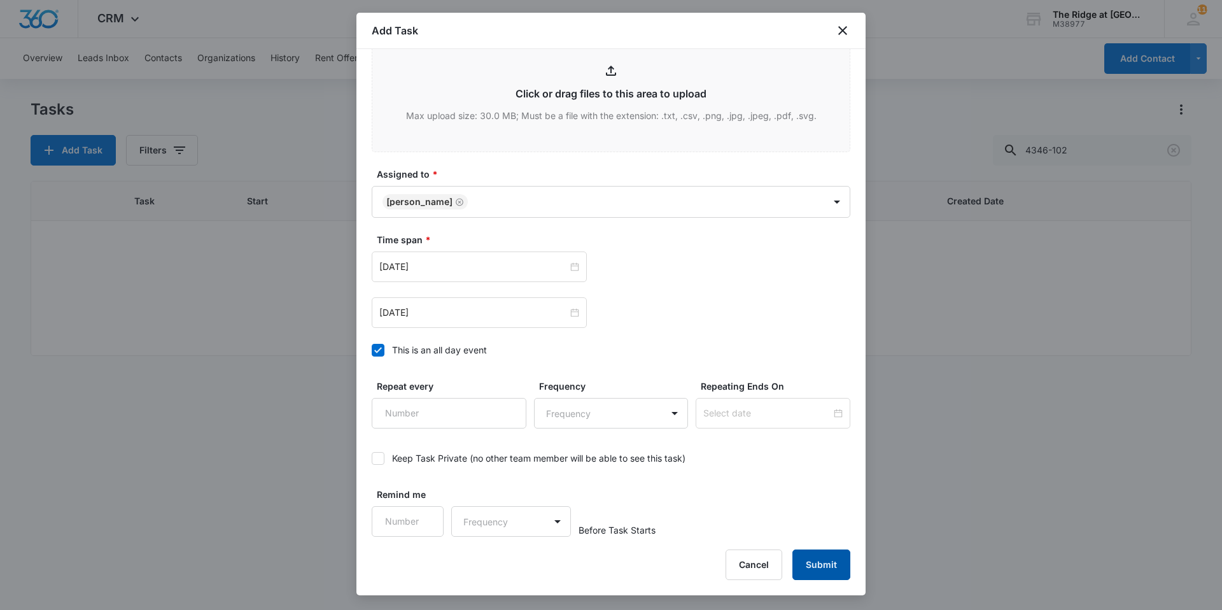
click at [531, 418] on button "Submit" at bounding box center [821, 564] width 58 height 31
